Goal: Navigation & Orientation: Find specific page/section

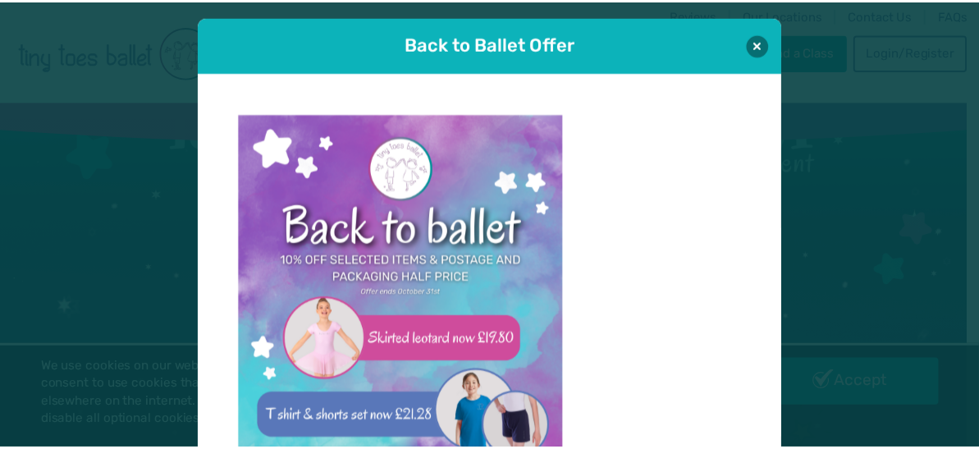
scroll to position [16, 0]
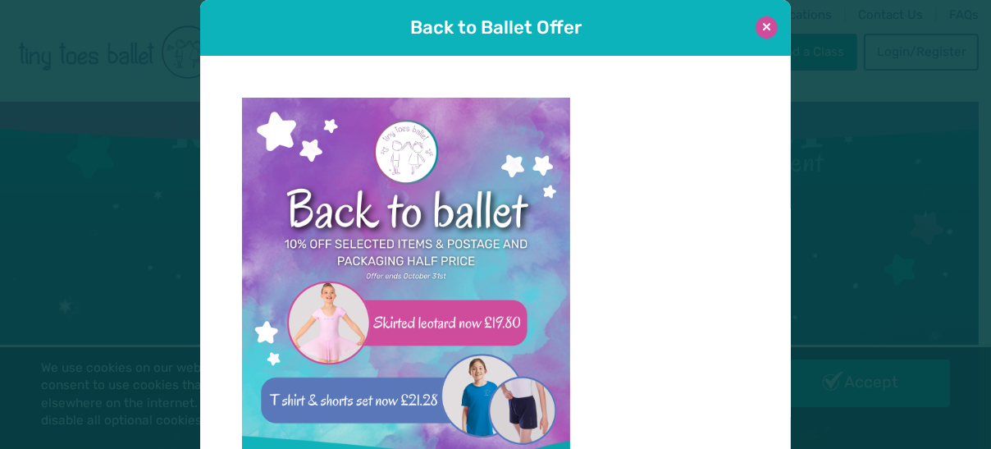
click at [757, 22] on button at bounding box center [767, 27] width 22 height 22
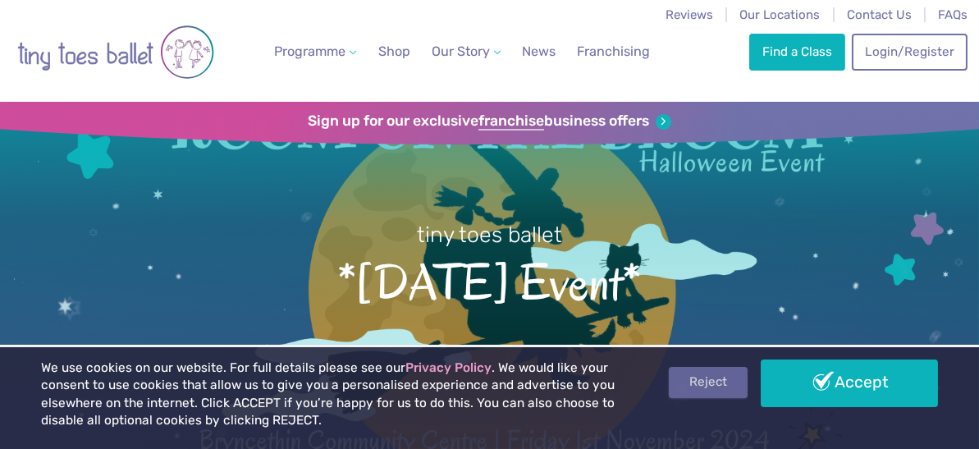
click at [707, 371] on link "Reject" at bounding box center [708, 382] width 79 height 31
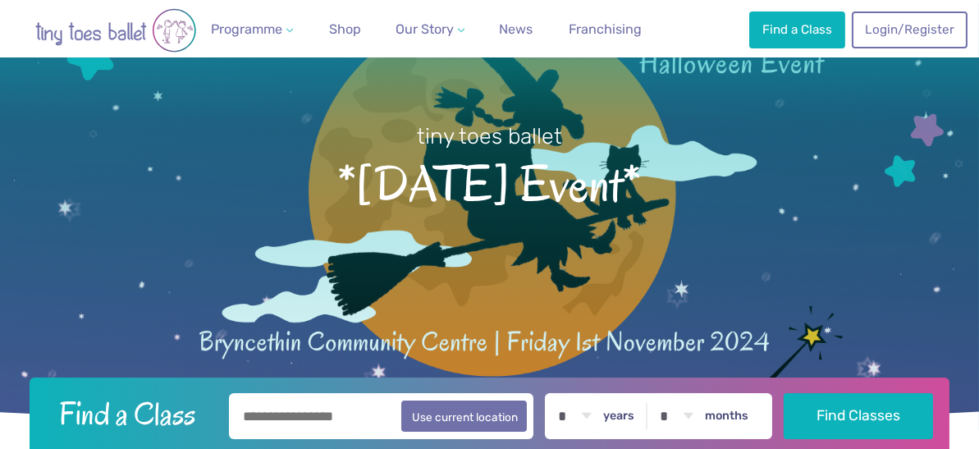
scroll to position [130, 0]
